Goal: Entertainment & Leisure: Browse casually

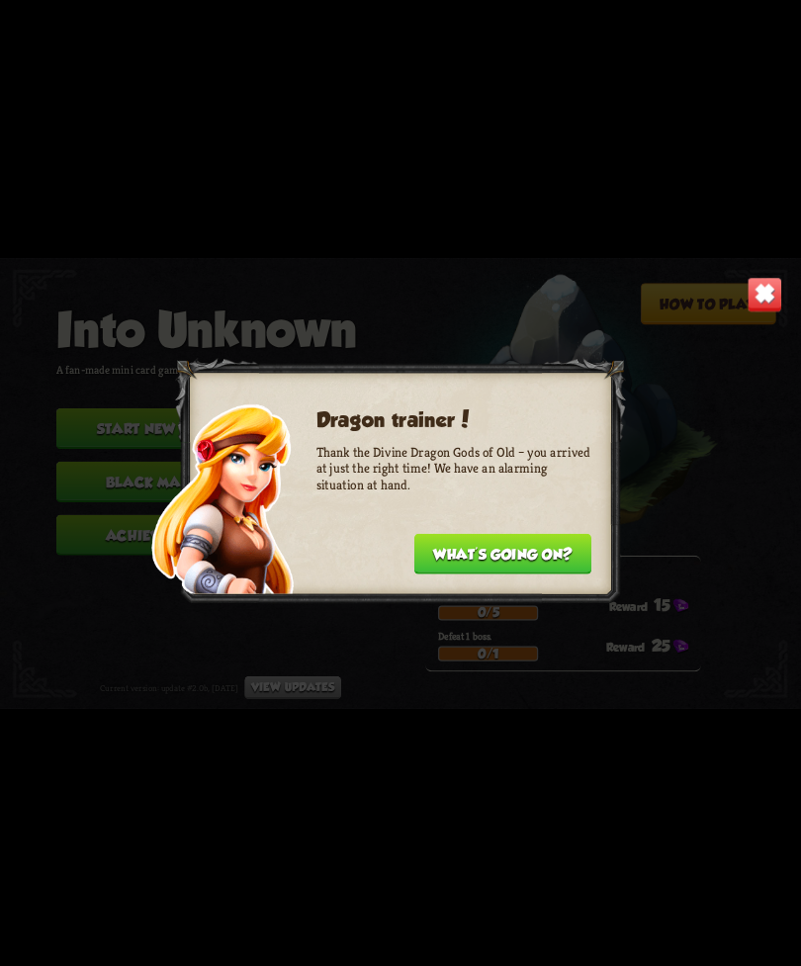
click at [536, 549] on button "What's going on?" at bounding box center [502, 553] width 177 height 41
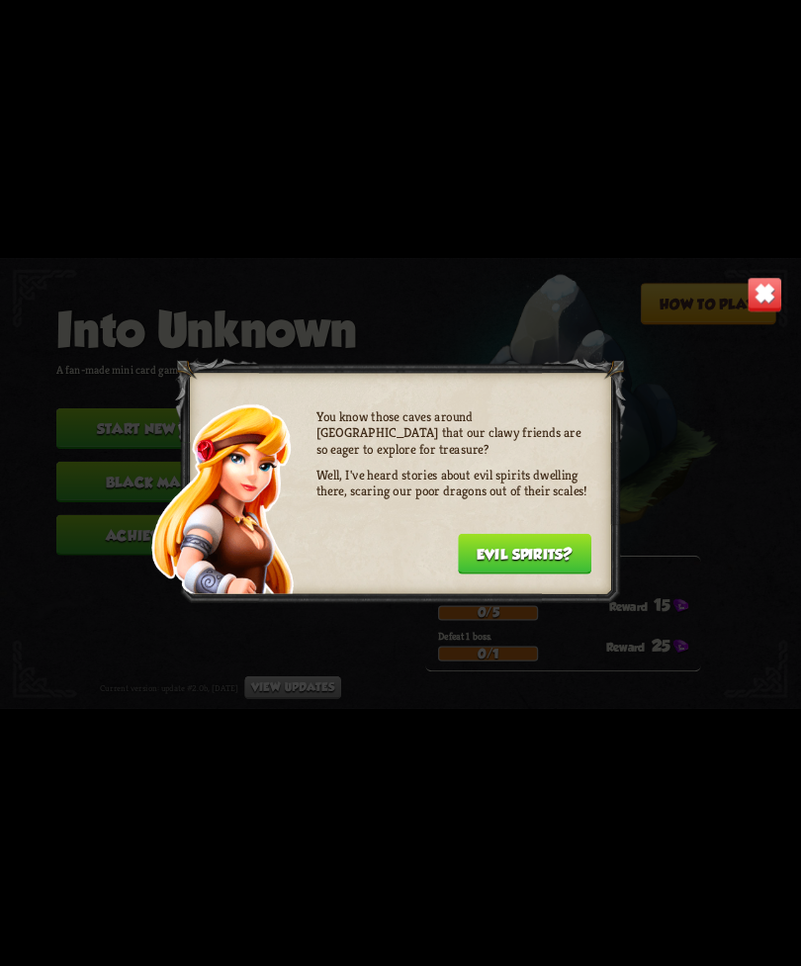
click at [553, 549] on button "Evil spirits?" at bounding box center [524, 553] width 133 height 41
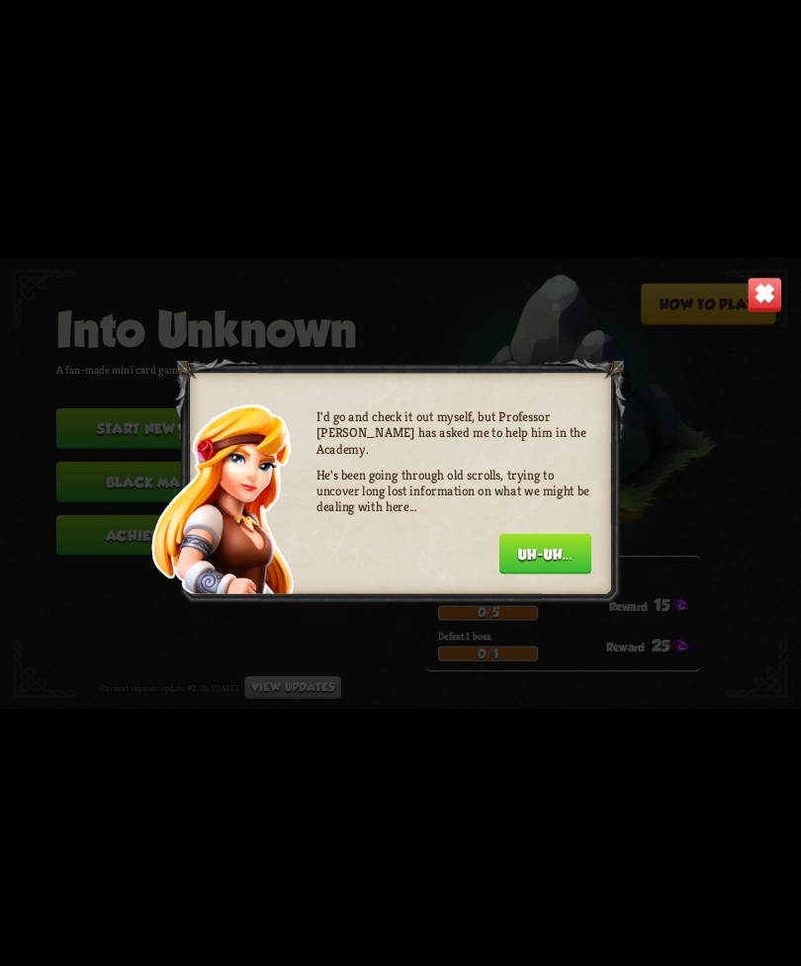
click at [560, 540] on button "Uh-uh..." at bounding box center [545, 553] width 92 height 41
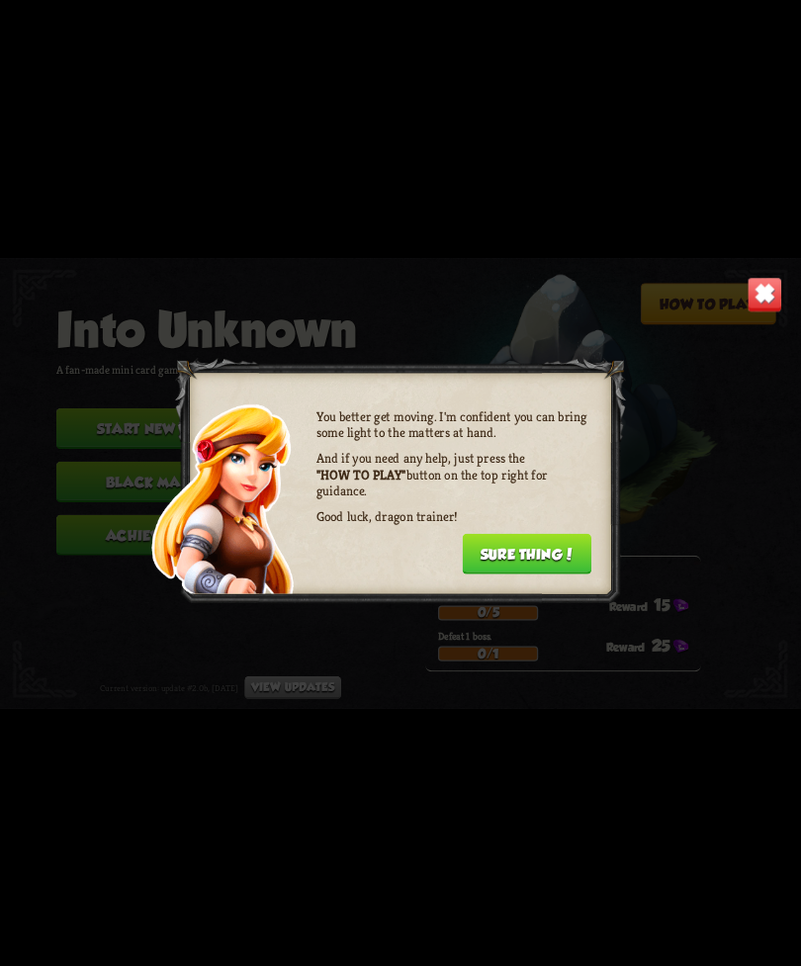
click at [571, 539] on button "Sure thing!" at bounding box center [527, 553] width 130 height 41
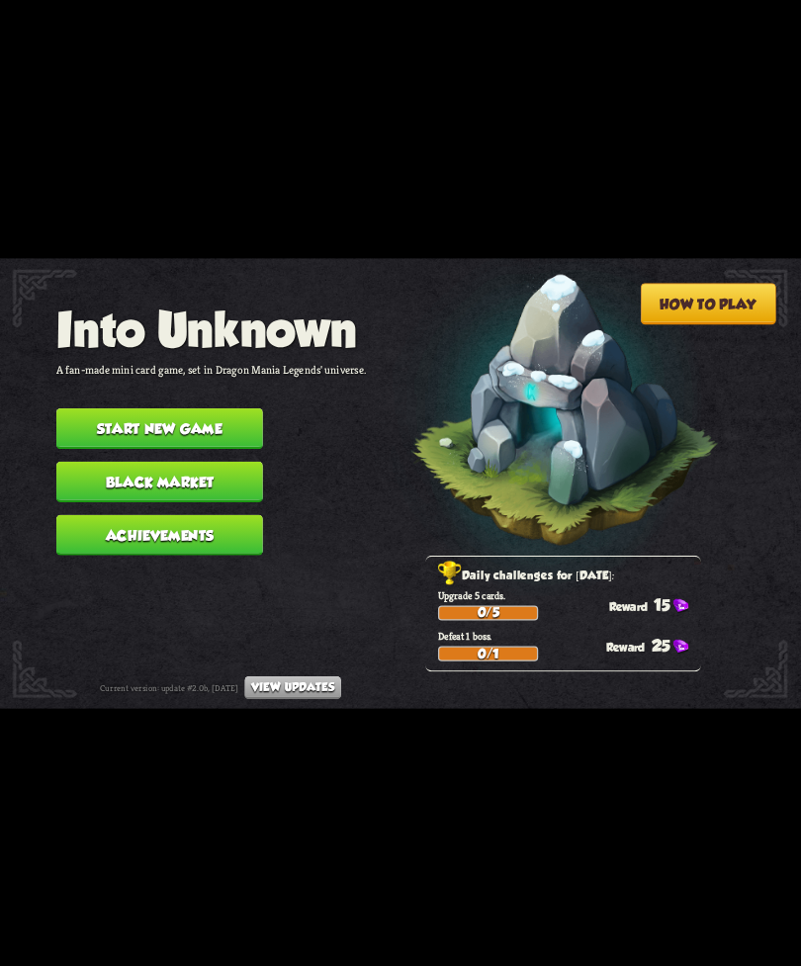
click at [71, 412] on button "Start new game" at bounding box center [159, 428] width 207 height 41
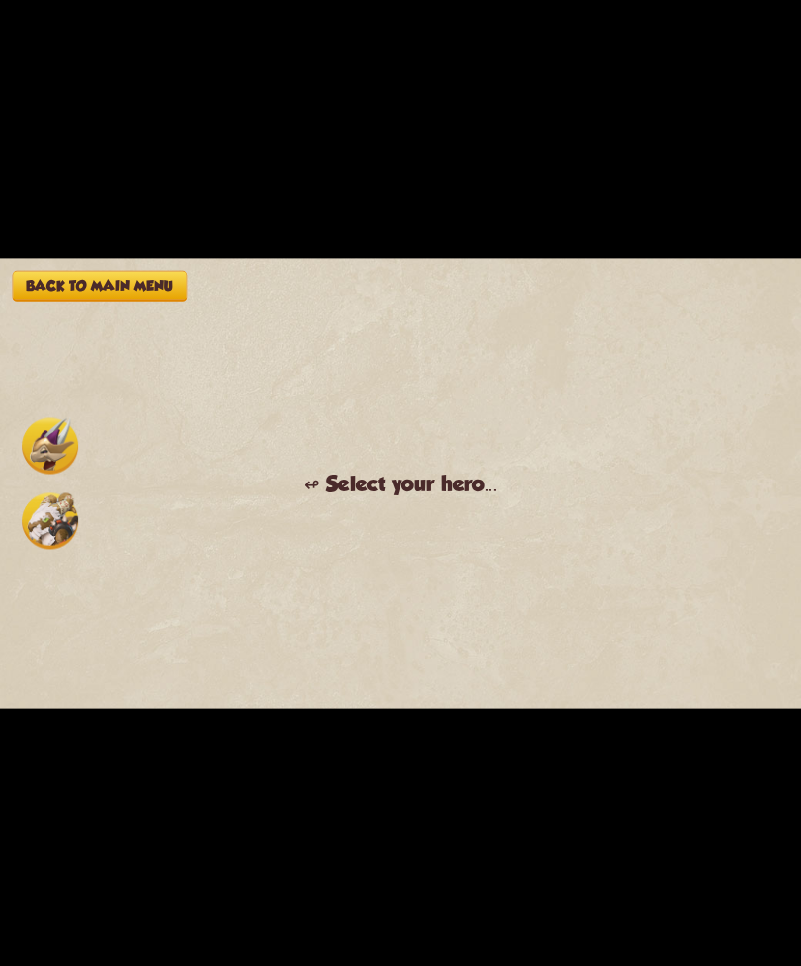
click at [28, 528] on img at bounding box center [50, 520] width 56 height 56
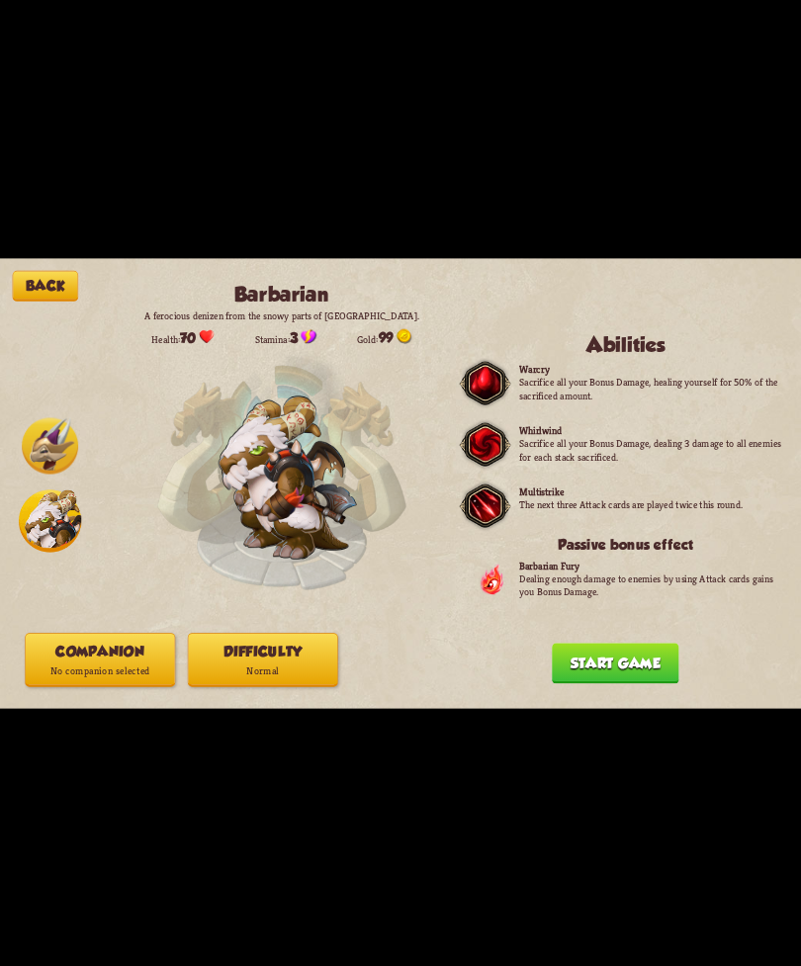
click at [52, 523] on img at bounding box center [50, 520] width 62 height 62
click at [42, 462] on img at bounding box center [50, 445] width 56 height 56
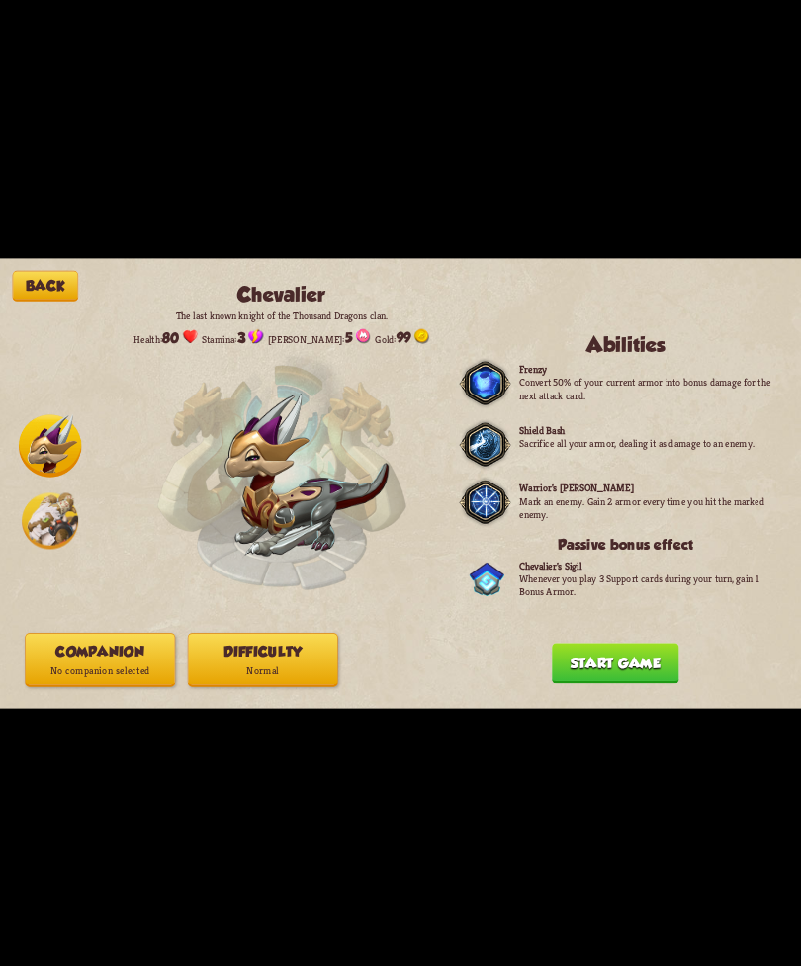
click at [627, 659] on button "Start game" at bounding box center [615, 663] width 127 height 41
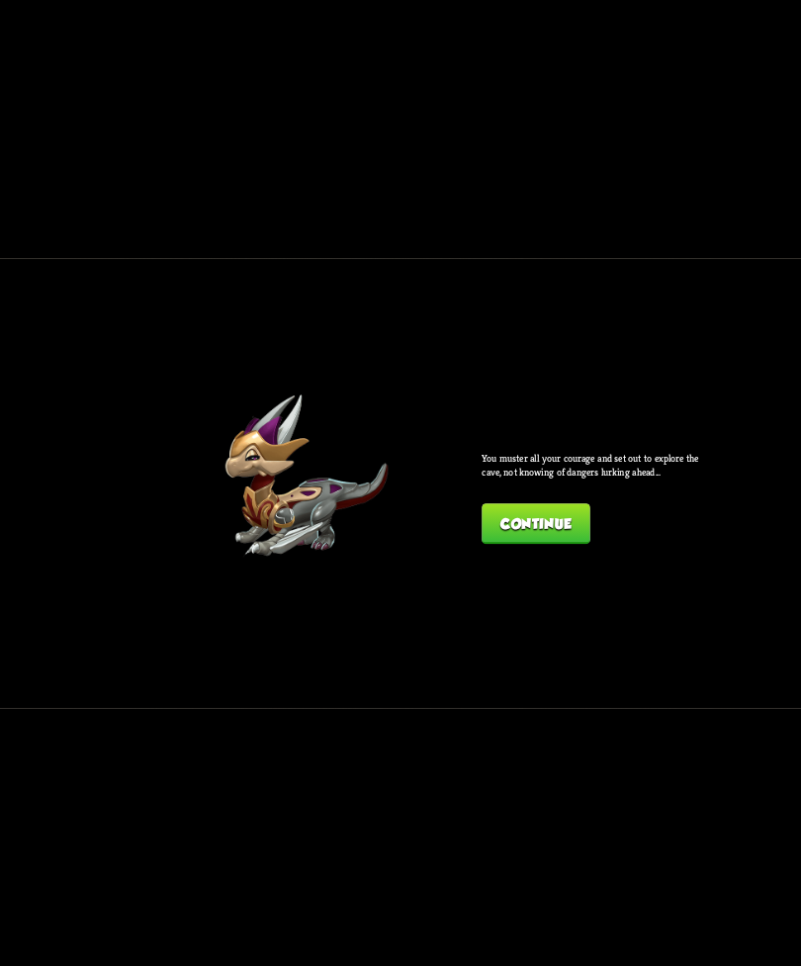
click at [565, 528] on button "Continue" at bounding box center [536, 523] width 108 height 41
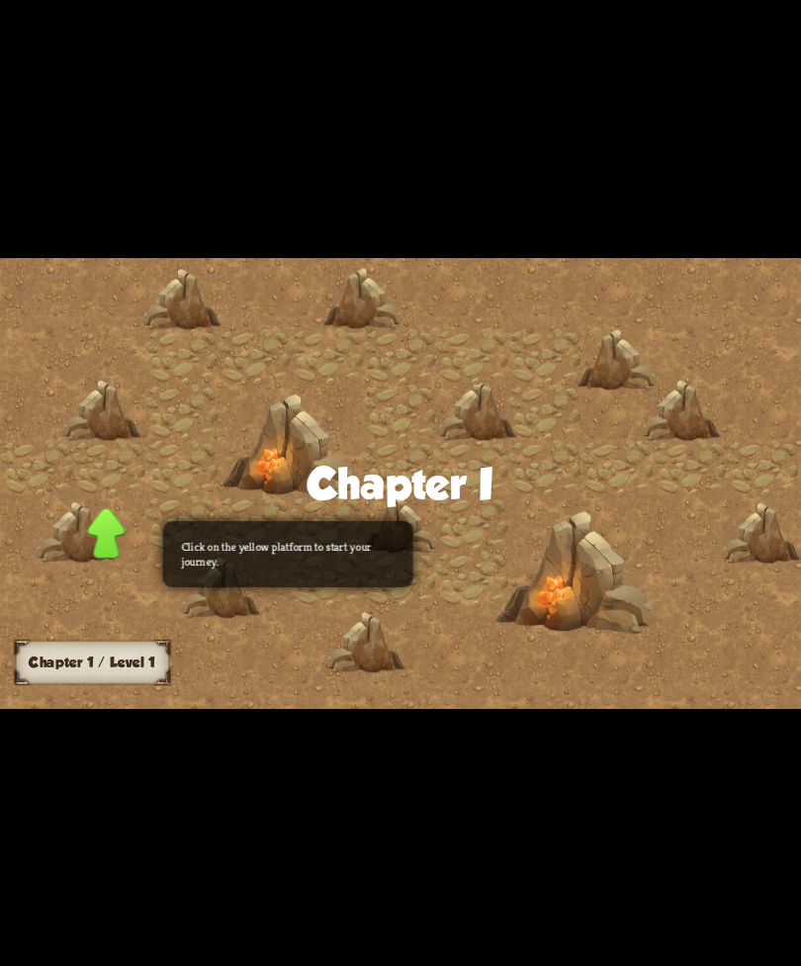
click at [578, 541] on div at bounding box center [495, 491] width 991 height 468
click at [567, 523] on div at bounding box center [495, 491] width 991 height 468
click at [154, 518] on div at bounding box center [495, 491] width 991 height 468
click at [116, 531] on div at bounding box center [107, 532] width 38 height 50
click at [108, 516] on div at bounding box center [107, 530] width 38 height 50
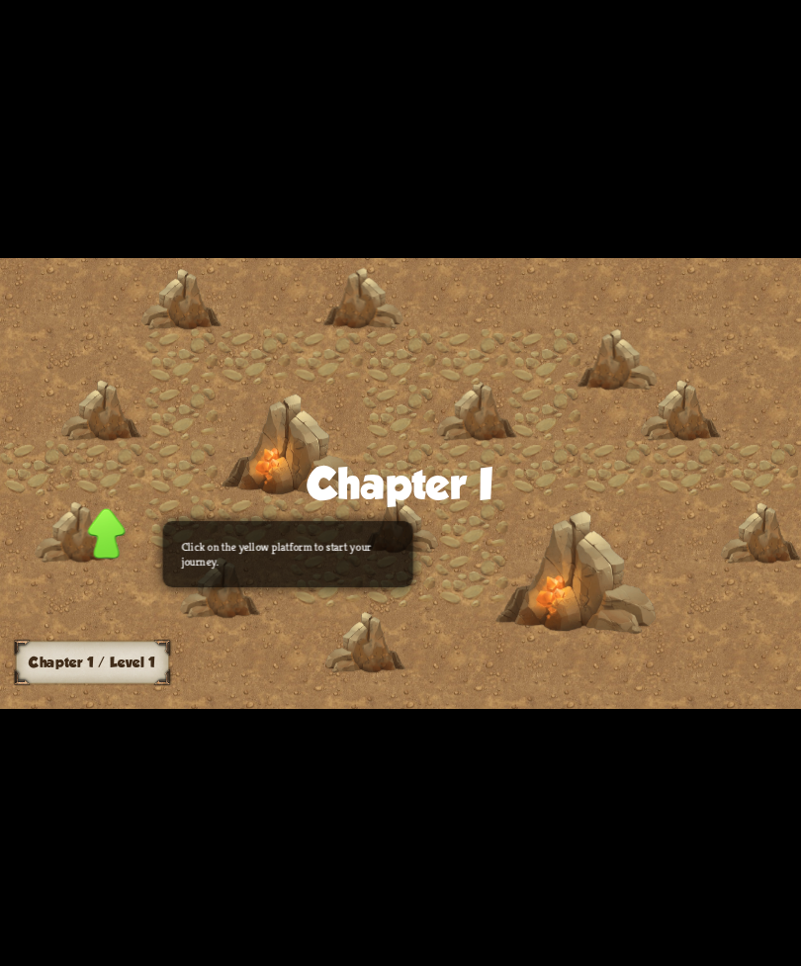
click at [122, 561] on div at bounding box center [495, 491] width 991 height 468
click at [206, 559] on p "Click on the yellow platform to start your journey." at bounding box center [288, 553] width 213 height 29
click at [295, 555] on p "Click on the yellow platform to start your journey." at bounding box center [288, 553] width 213 height 29
click at [150, 468] on div at bounding box center [495, 491] width 991 height 468
click at [132, 663] on h3 "Chapter 1 / Level 1" at bounding box center [92, 662] width 127 height 16
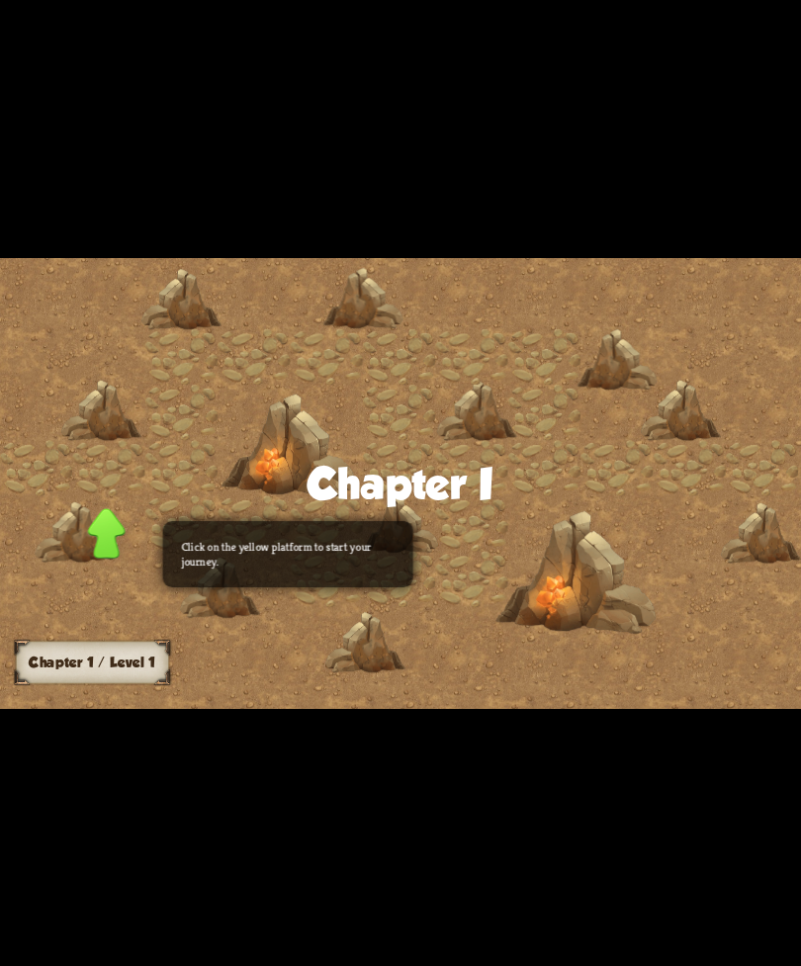
click at [220, 535] on div "Click on the yellow platform to start your journey." at bounding box center [288, 553] width 250 height 66
click at [201, 550] on p "Click on the yellow platform to start your journey." at bounding box center [288, 553] width 213 height 29
click at [161, 485] on div at bounding box center [495, 491] width 991 height 468
click at [152, 513] on div at bounding box center [495, 491] width 991 height 468
click at [156, 257] on div "Chapter I Click on the yellow platform to start your journey. Chapter 1 / Level…" at bounding box center [400, 483] width 801 height 966
